Goal: Task Accomplishment & Management: Manage account settings

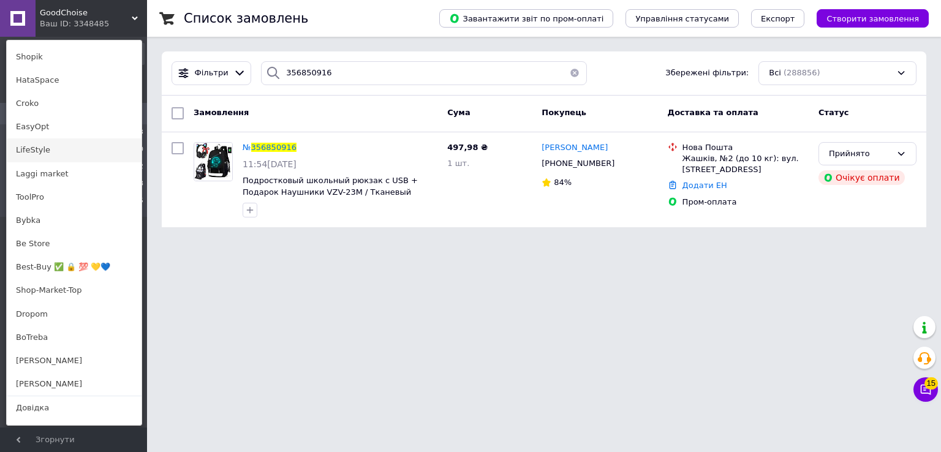
scroll to position [821, 0]
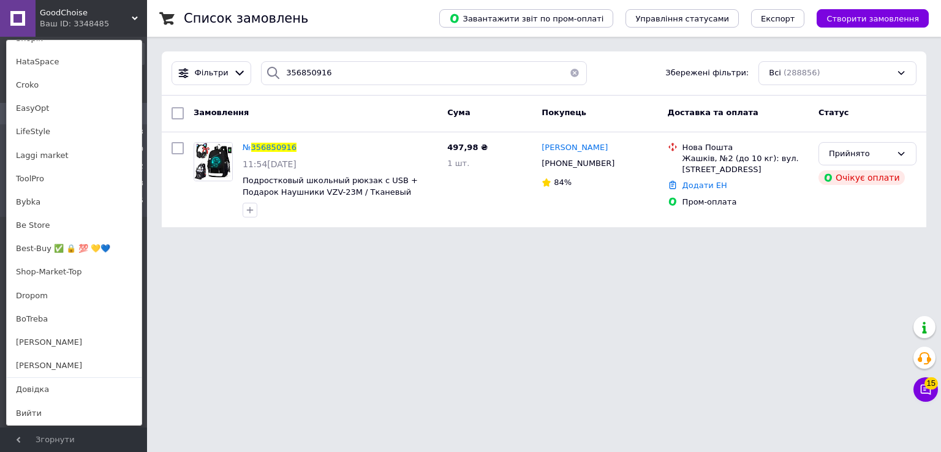
click at [49, 344] on link "[PERSON_NAME]" at bounding box center [74, 342] width 135 height 23
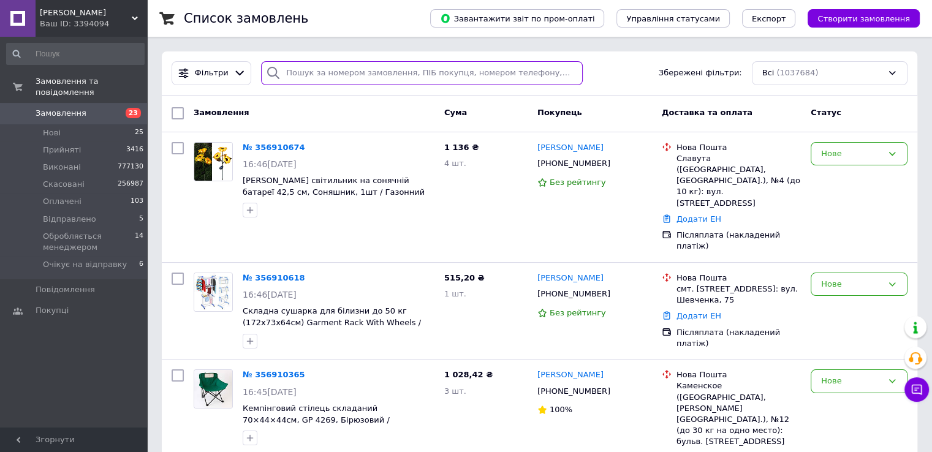
click at [373, 74] on input "search" at bounding box center [422, 73] width 322 height 24
paste input "356885898"
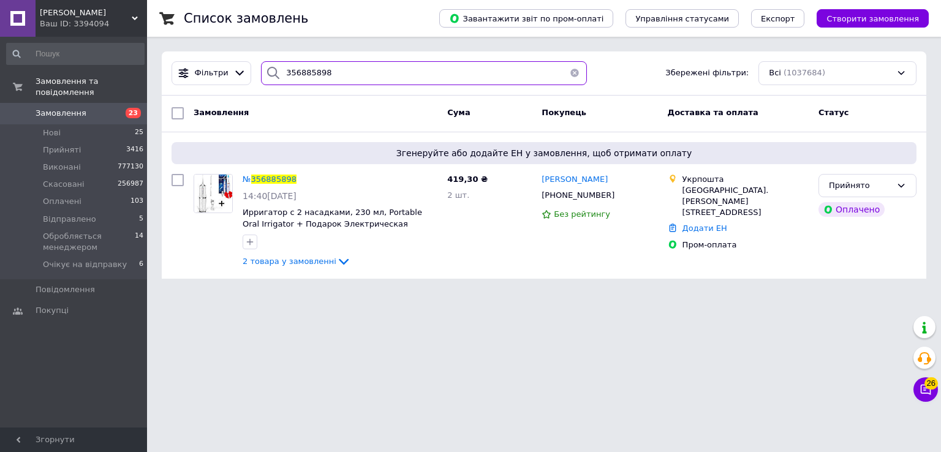
type input "356885898"
drag, startPoint x: 378, startPoint y: 81, endPoint x: 221, endPoint y: 70, distance: 157.8
click at [226, 72] on div "Фільтри 356885898 Збережені фільтри: Всі (1037684)" at bounding box center [544, 73] width 755 height 24
paste input "356886613"
type input "356886613"
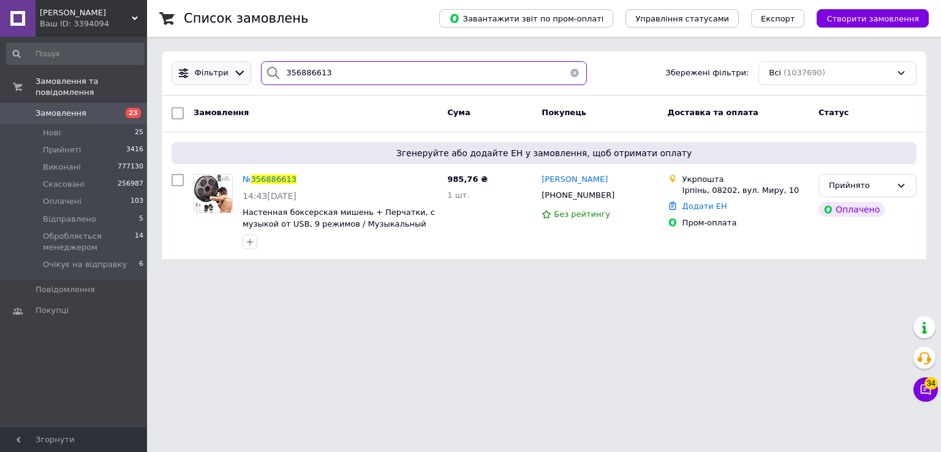
drag, startPoint x: 323, startPoint y: 75, endPoint x: 208, endPoint y: 62, distance: 115.4
click at [226, 67] on div "Фільтри 356886613 Збережені фільтри: Всі (1037690)" at bounding box center [544, 73] width 755 height 24
paste input "356882733"
type input "356882733"
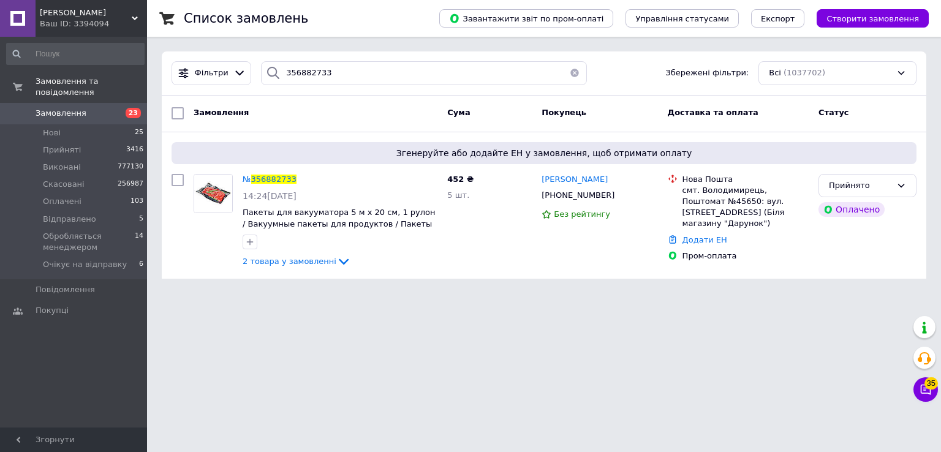
click at [127, 23] on div "Ваш ID: 3394094" at bounding box center [93, 23] width 107 height 11
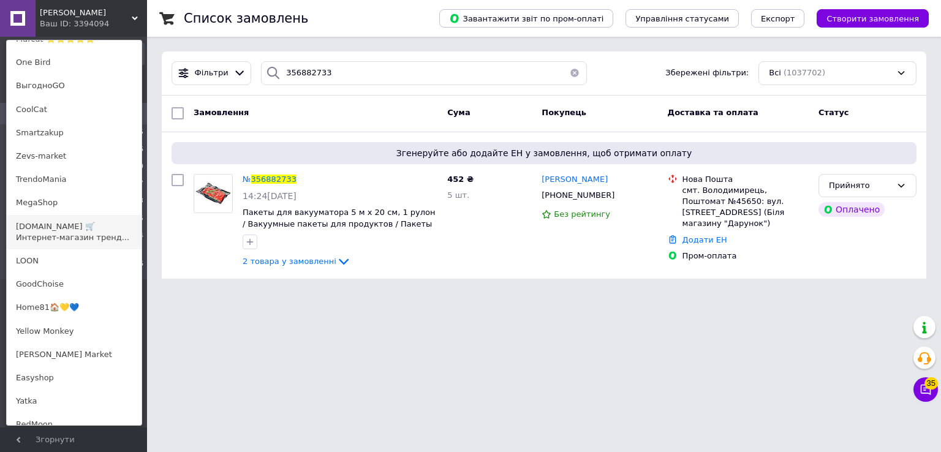
scroll to position [286, 0]
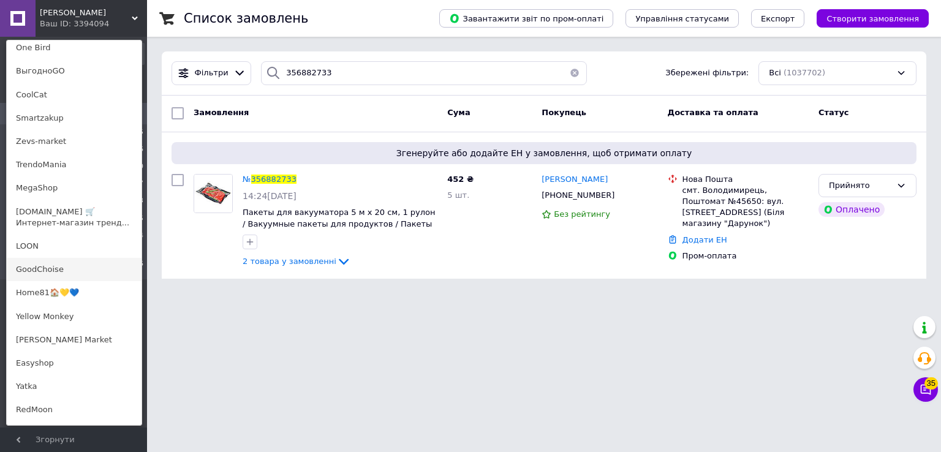
click at [86, 265] on link "GoodChoise" at bounding box center [74, 269] width 135 height 23
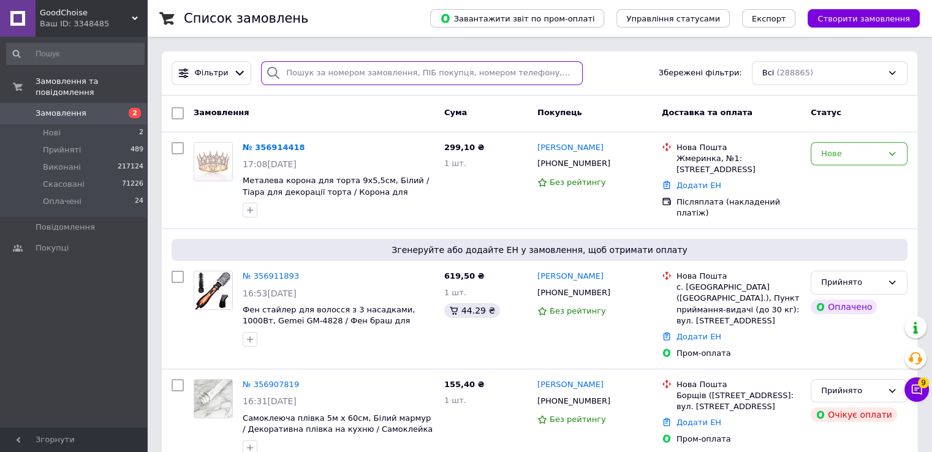
click at [371, 67] on input "search" at bounding box center [422, 73] width 322 height 24
paste input "356886500"
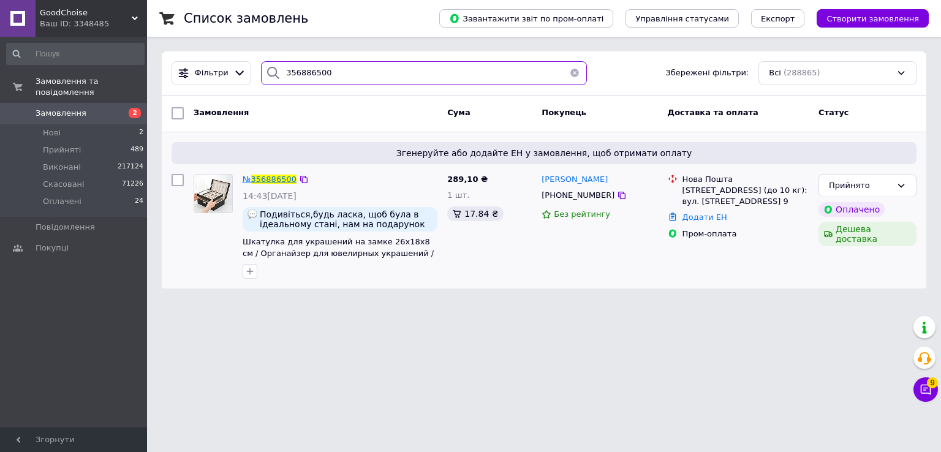
type input "356886500"
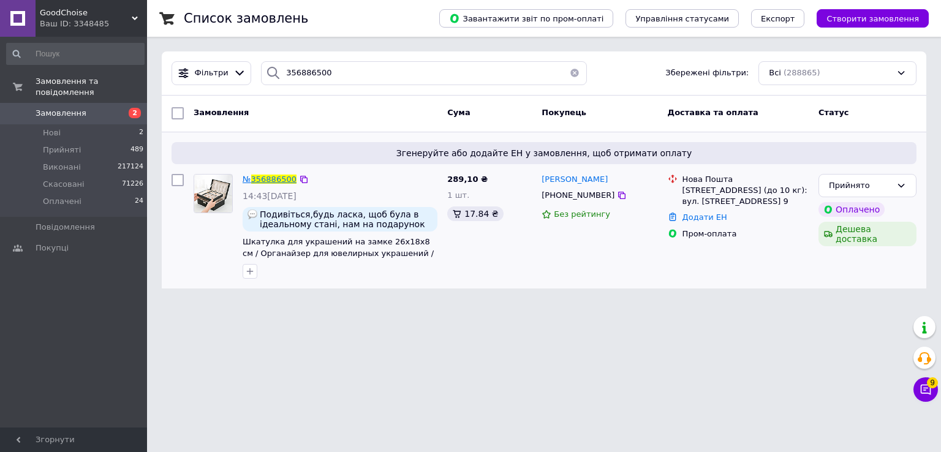
click at [262, 178] on span "356886500" at bounding box center [273, 179] width 45 height 9
